Goal: Transaction & Acquisition: Download file/media

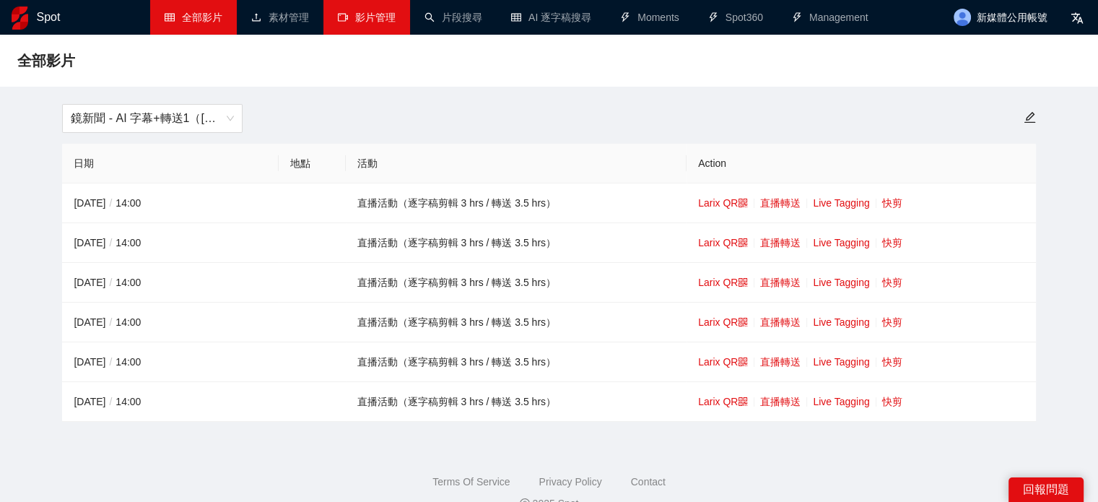
click at [347, 17] on link "影片管理" at bounding box center [367, 18] width 58 height 12
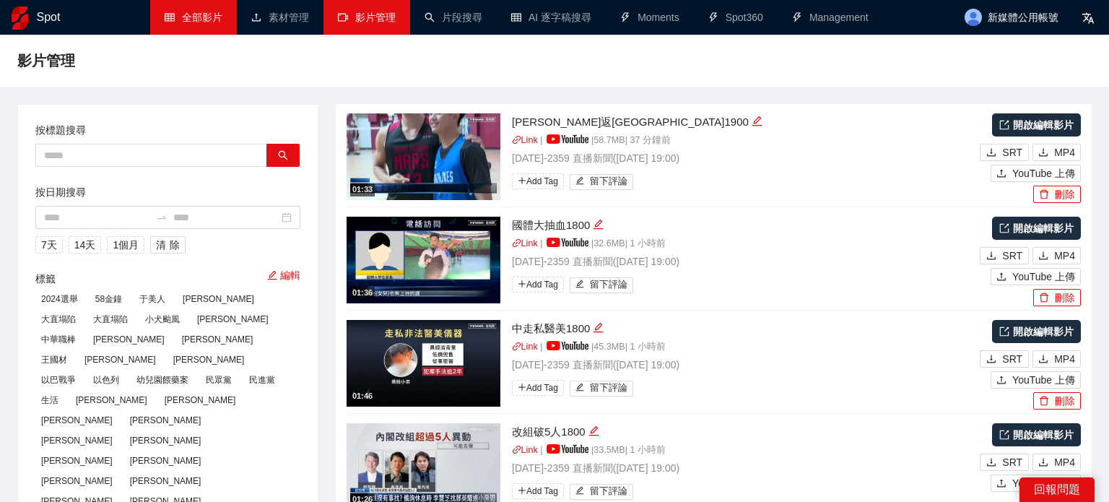
type textarea "**********"
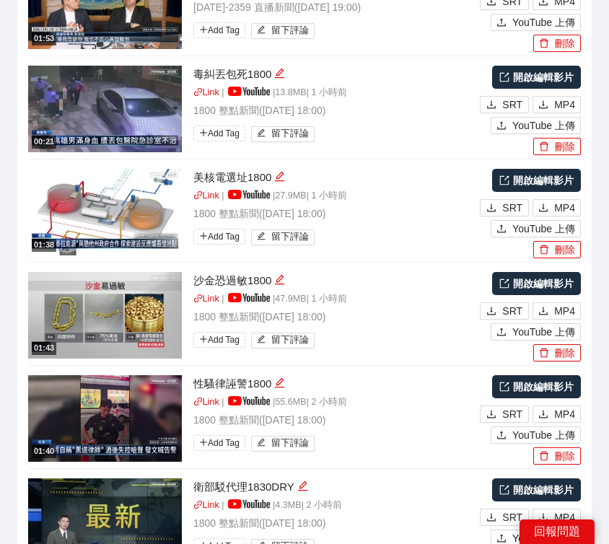
scroll to position [2524, 0]
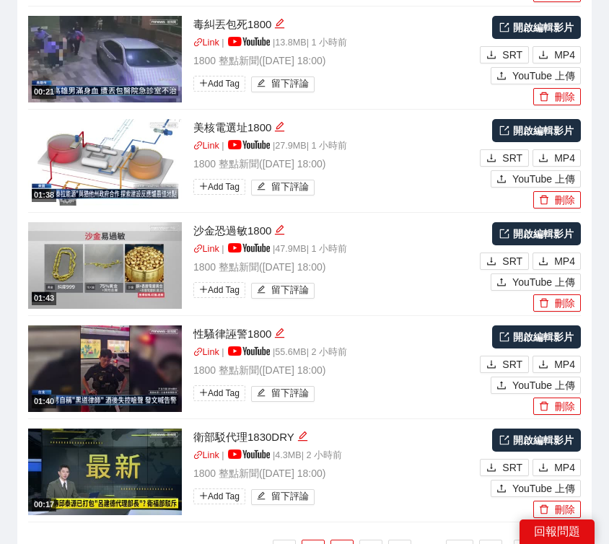
click at [338, 501] on link "2" at bounding box center [342, 552] width 22 height 22
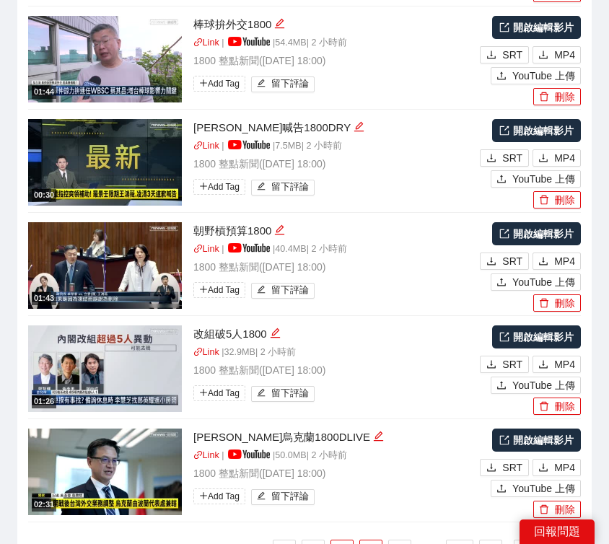
click at [368, 501] on link "3" at bounding box center [371, 552] width 22 height 22
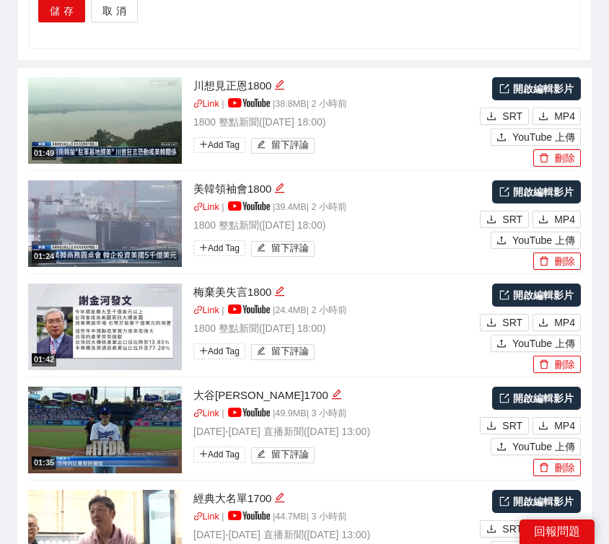
scroll to position [1802, 0]
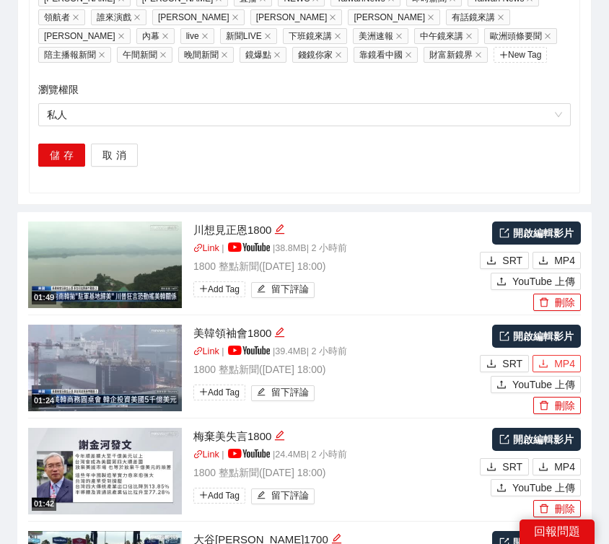
click at [558, 356] on span "MP4" at bounding box center [564, 364] width 21 height 16
click at [558, 253] on span "MP4" at bounding box center [564, 261] width 21 height 16
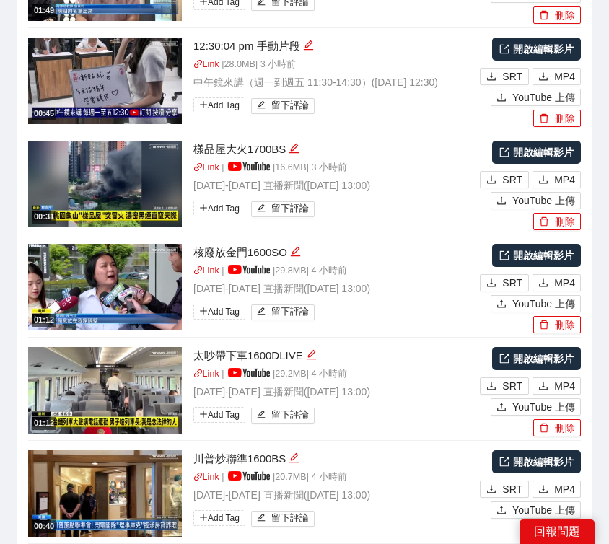
scroll to position [2524, 0]
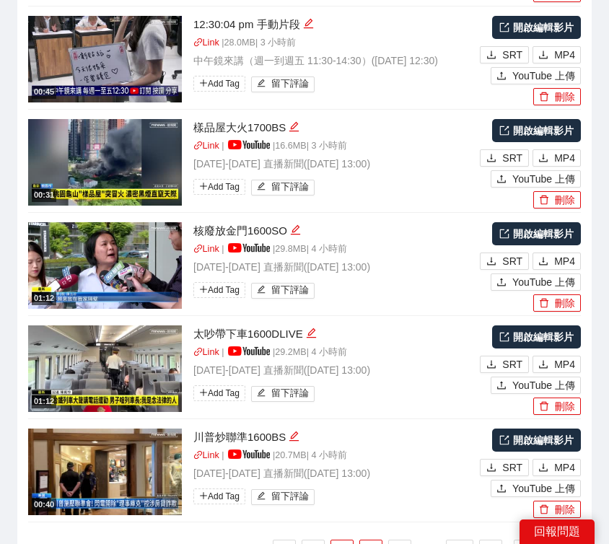
click at [341, 501] on link "2" at bounding box center [342, 552] width 22 height 22
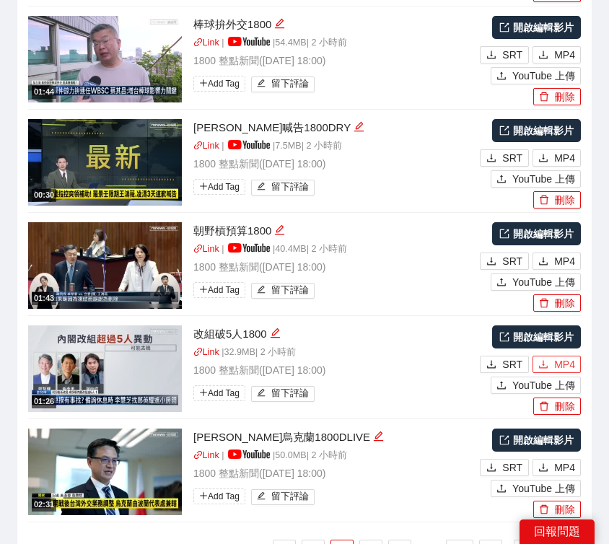
click at [568, 357] on span "MP4" at bounding box center [564, 365] width 21 height 16
click at [569, 253] on span "MP4" at bounding box center [564, 261] width 21 height 16
click at [367, 501] on link "3" at bounding box center [371, 552] width 22 height 22
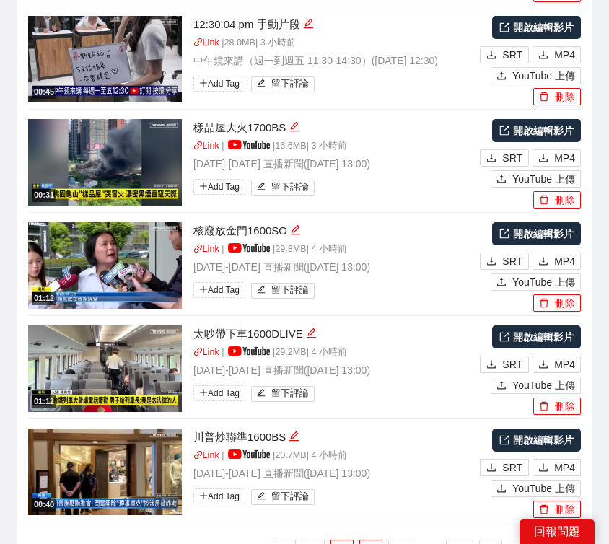
click at [341, 501] on link "2" at bounding box center [342, 552] width 22 height 22
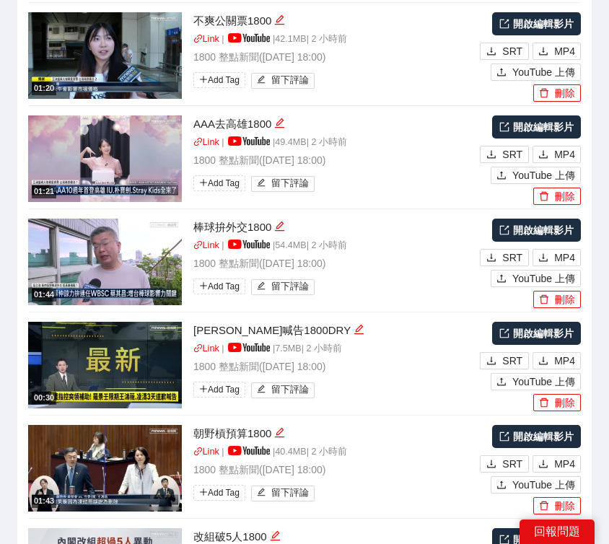
scroll to position [2307, 0]
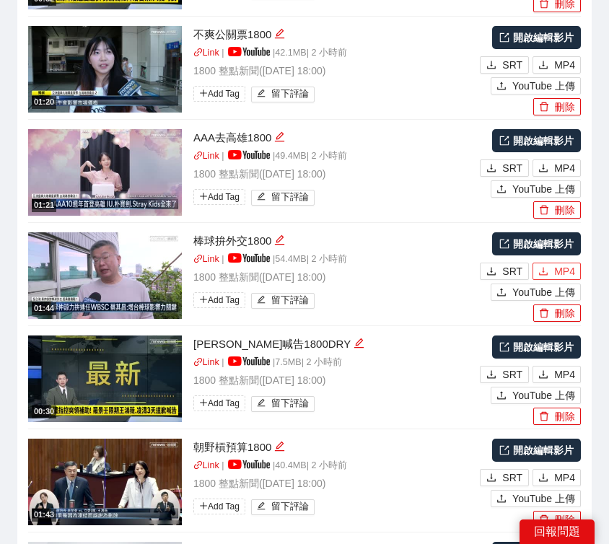
click at [539, 266] on icon "download" at bounding box center [543, 271] width 10 height 10
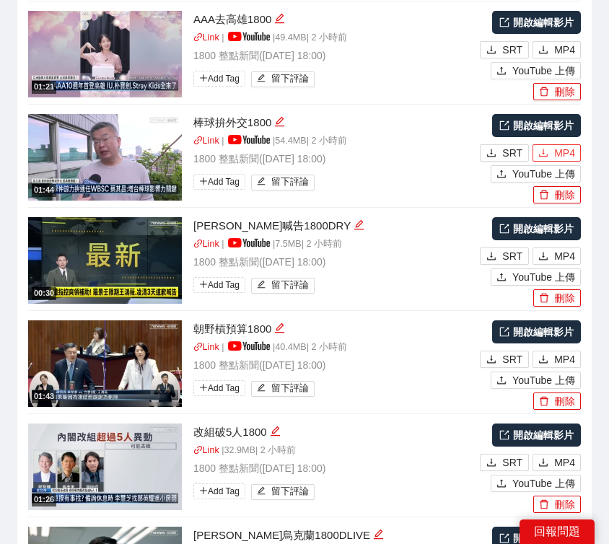
scroll to position [2524, 0]
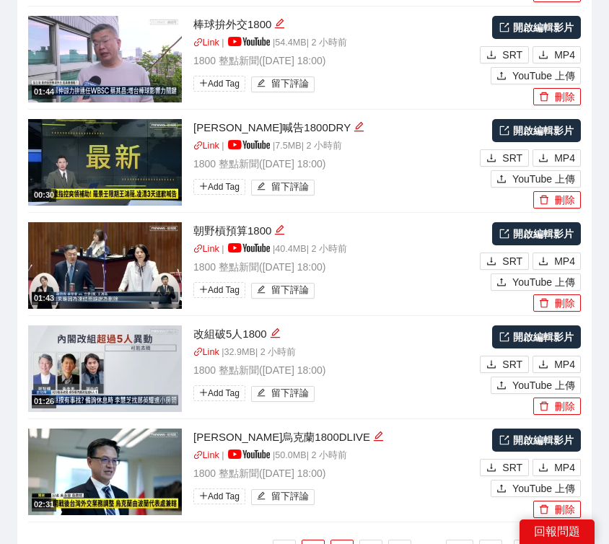
click at [316, 501] on link "1" at bounding box center [313, 552] width 22 height 22
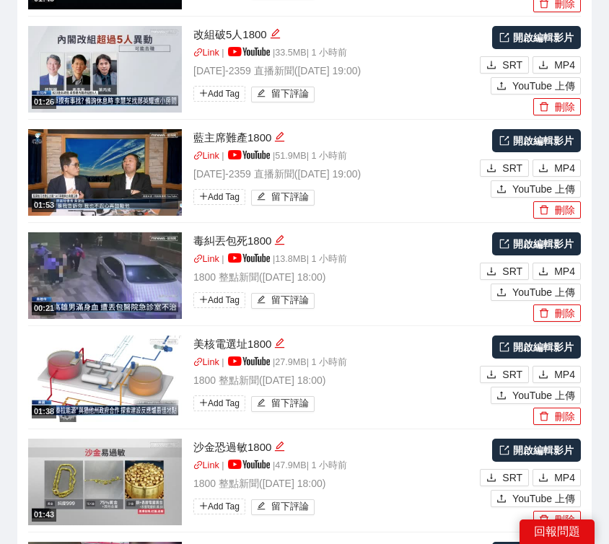
scroll to position [2235, 0]
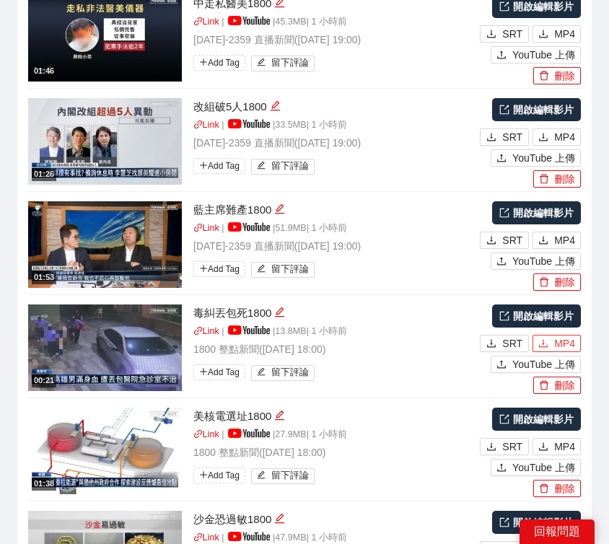
click at [556, 336] on span "MP4" at bounding box center [564, 344] width 21 height 16
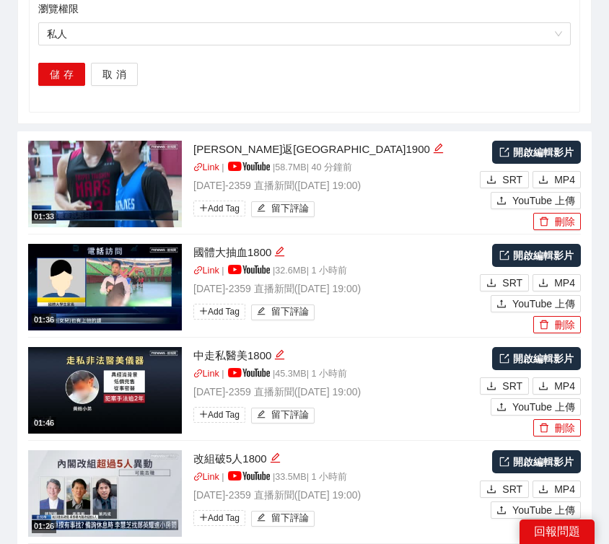
scroll to position [1874, 0]
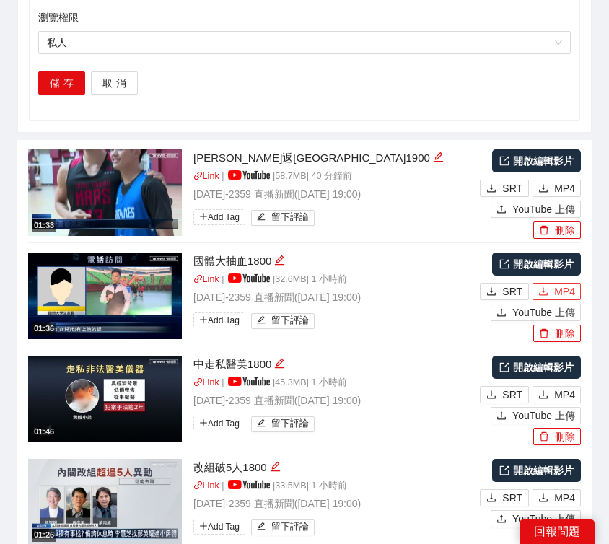
click at [552, 283] on button "MP4" at bounding box center [557, 291] width 48 height 17
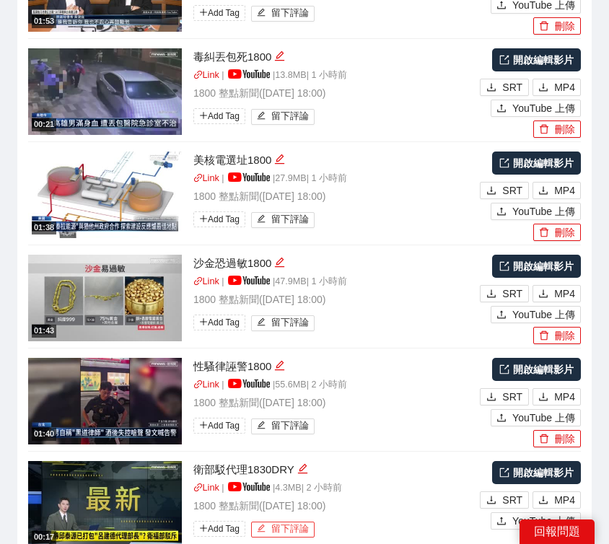
scroll to position [2524, 0]
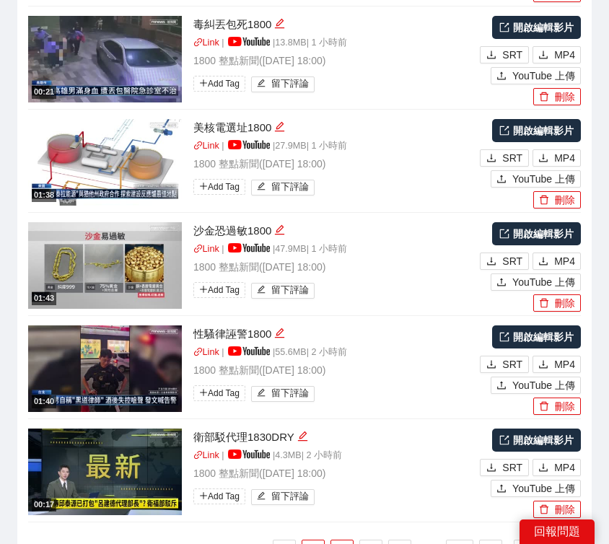
click at [344, 501] on link "2" at bounding box center [342, 552] width 22 height 22
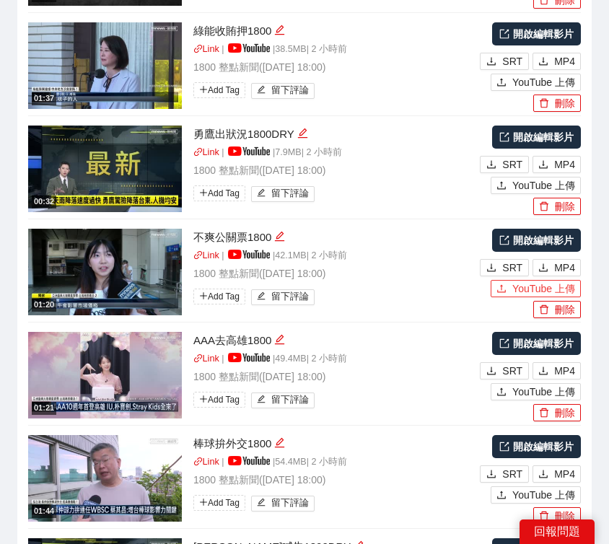
scroll to position [2019, 0]
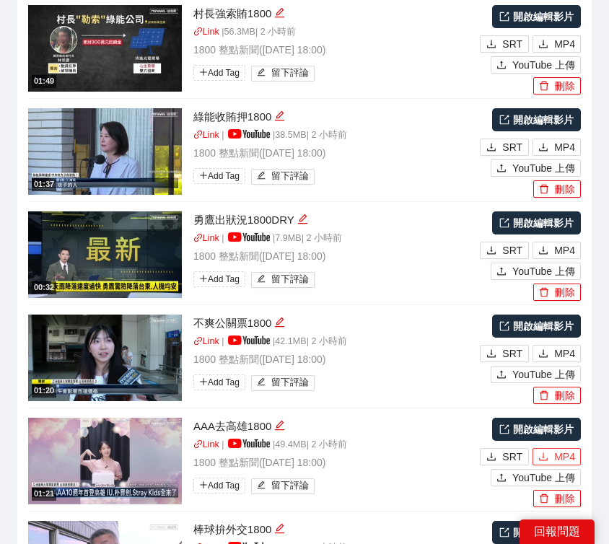
click at [564, 449] on span "MP4" at bounding box center [564, 457] width 21 height 16
click at [559, 346] on span "MP4" at bounding box center [564, 354] width 21 height 16
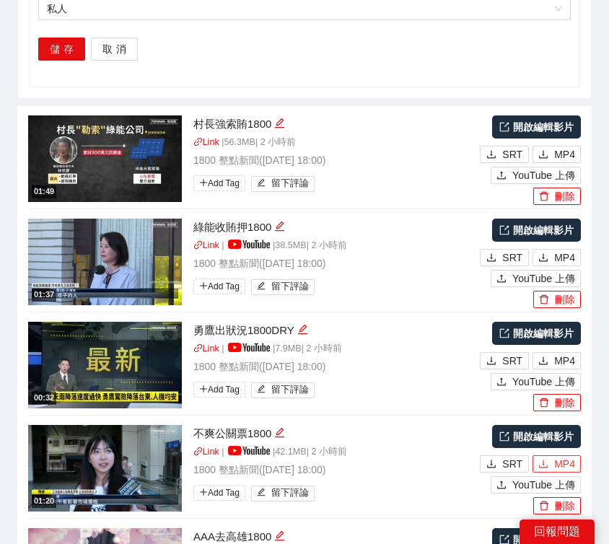
scroll to position [1802, 0]
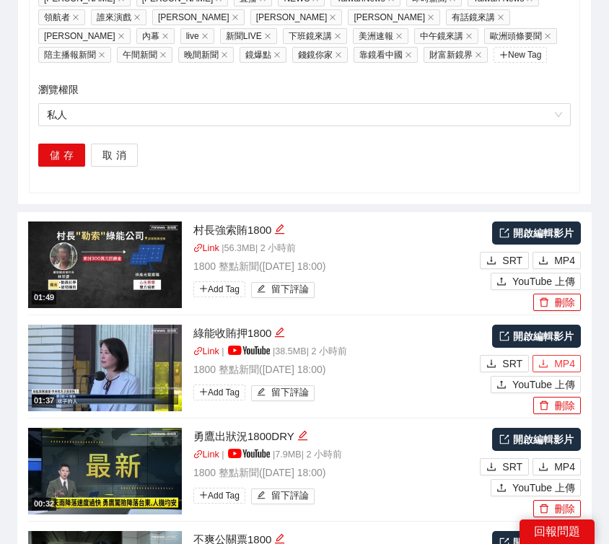
click at [557, 356] on span "MP4" at bounding box center [564, 364] width 21 height 16
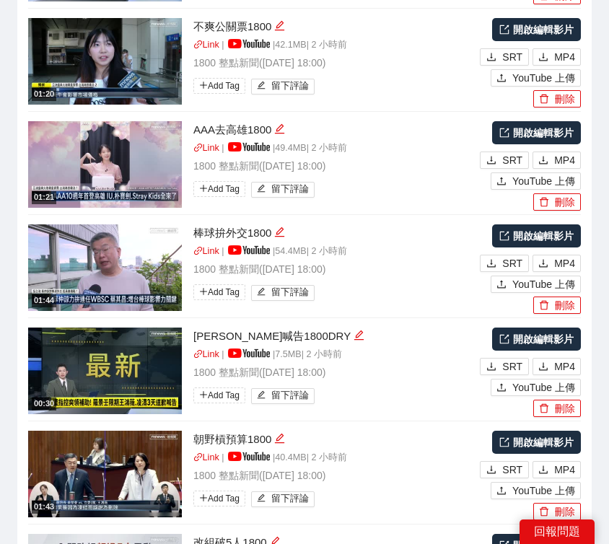
scroll to position [2524, 0]
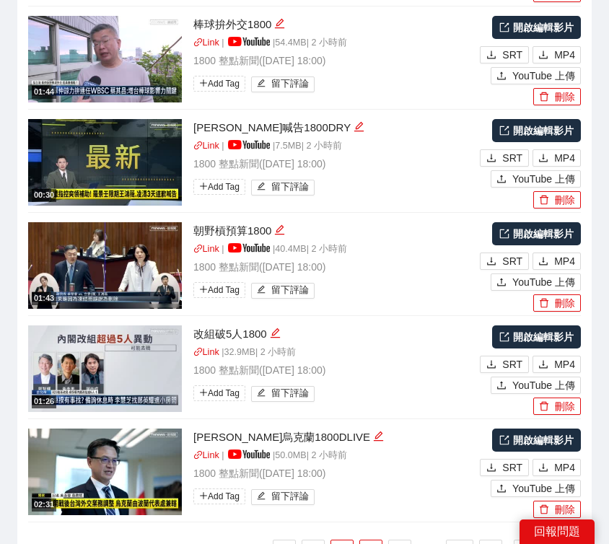
click at [367, 501] on link "3" at bounding box center [371, 552] width 22 height 22
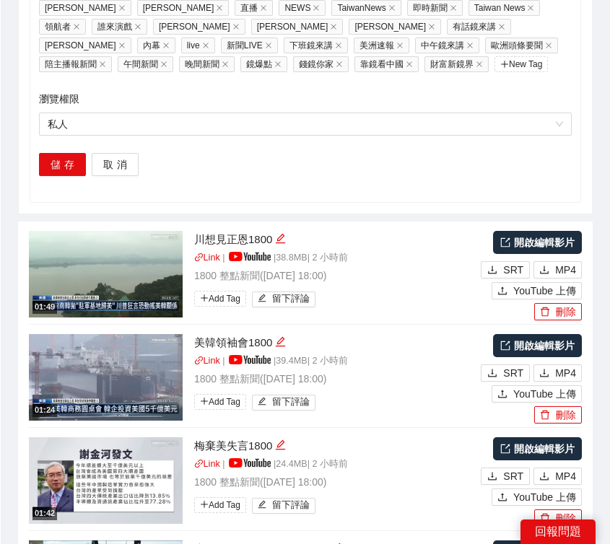
scroll to position [1730, 0]
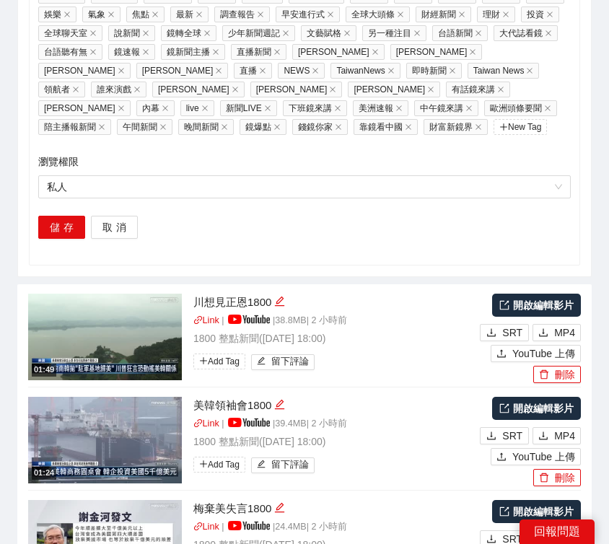
click at [554, 501] on span "MP4" at bounding box center [564, 539] width 21 height 16
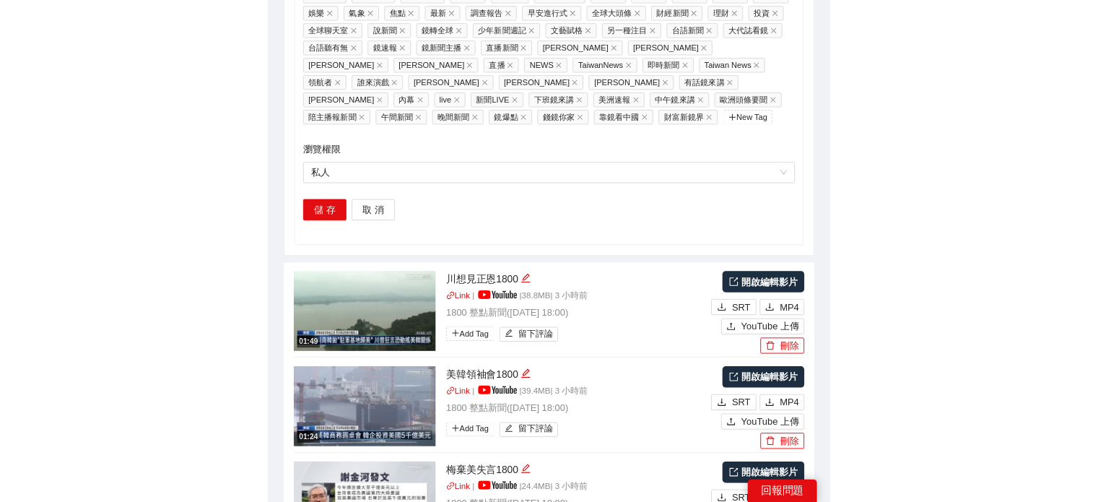
scroll to position [1810, 0]
